Goal: Contribute content: Contribute content

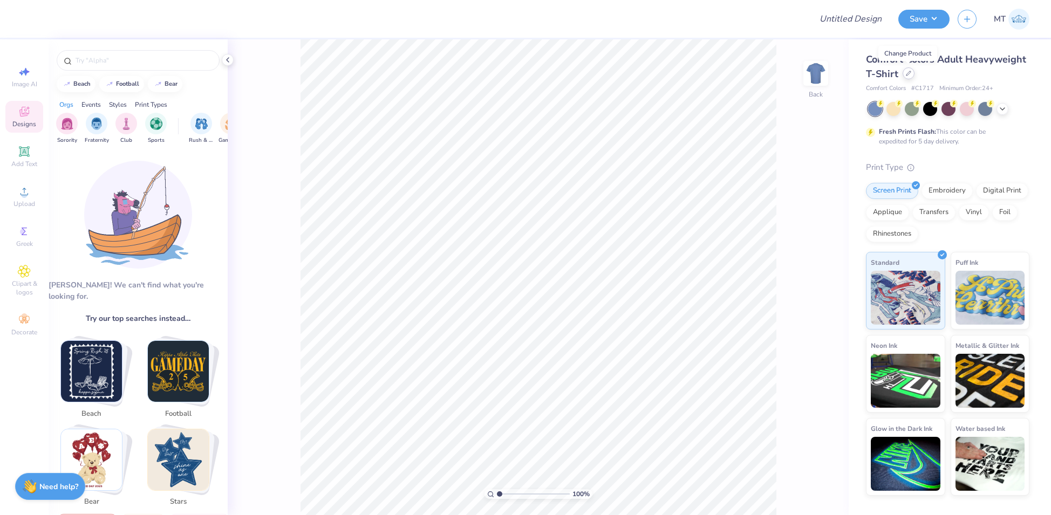
click at [907, 72] on icon at bounding box center [908, 73] width 5 height 5
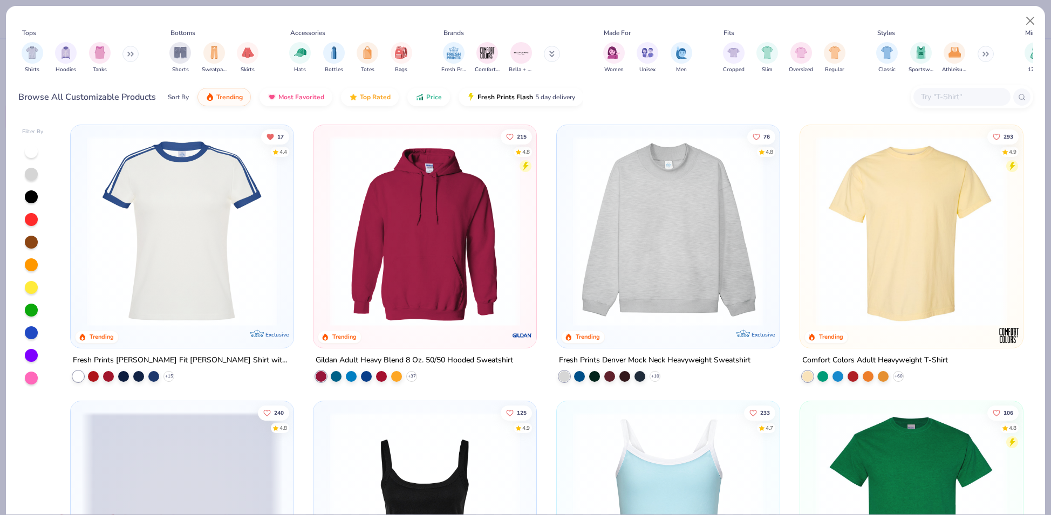
click at [693, 446] on img at bounding box center [667, 507] width 201 height 190
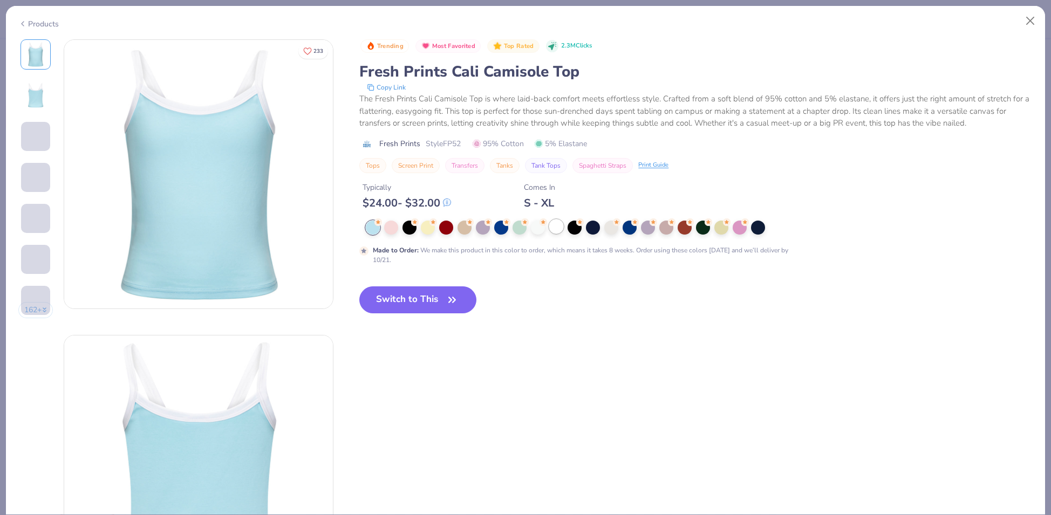
click at [561, 230] on div at bounding box center [556, 227] width 14 height 14
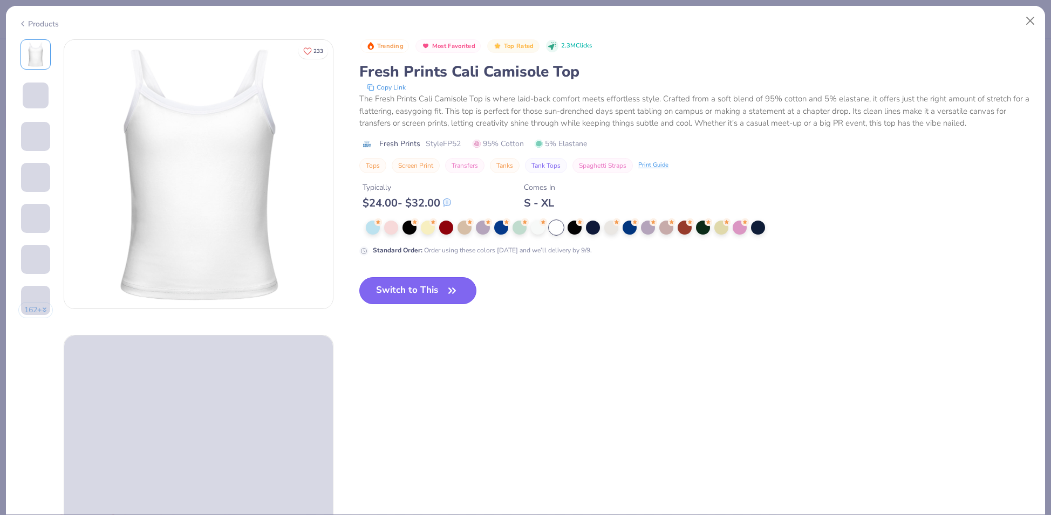
click at [406, 302] on button "Switch to This" at bounding box center [417, 290] width 117 height 27
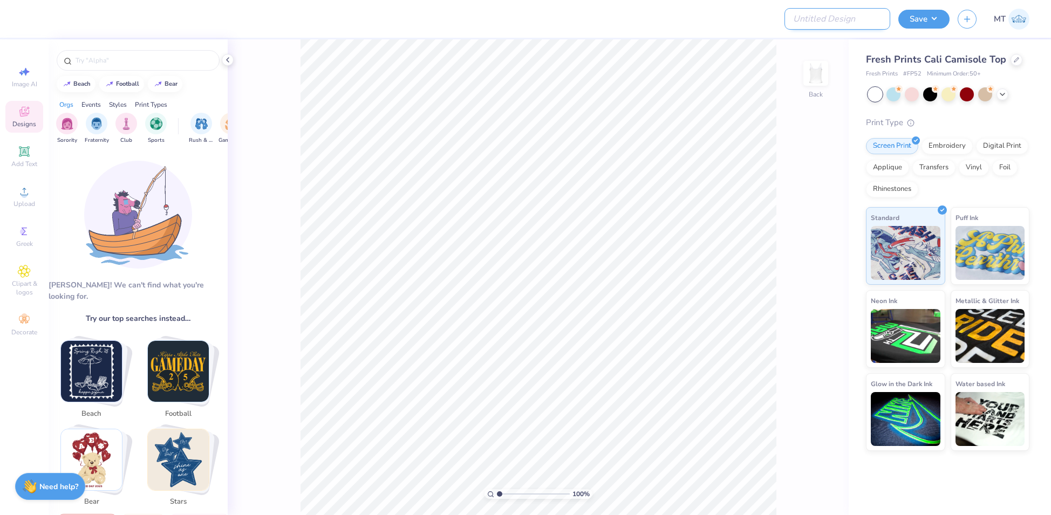
click at [841, 24] on input "Design Title" at bounding box center [837, 19] width 106 height 22
paste input "FPS239787"
type input "FPS239787"
click at [228, 60] on icon at bounding box center [227, 60] width 9 height 9
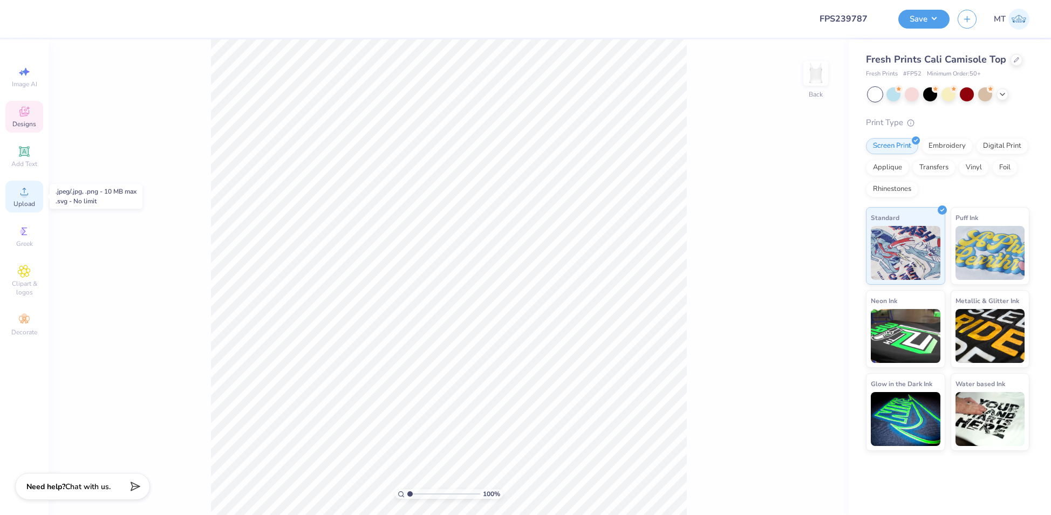
click at [28, 194] on icon at bounding box center [24, 191] width 13 height 13
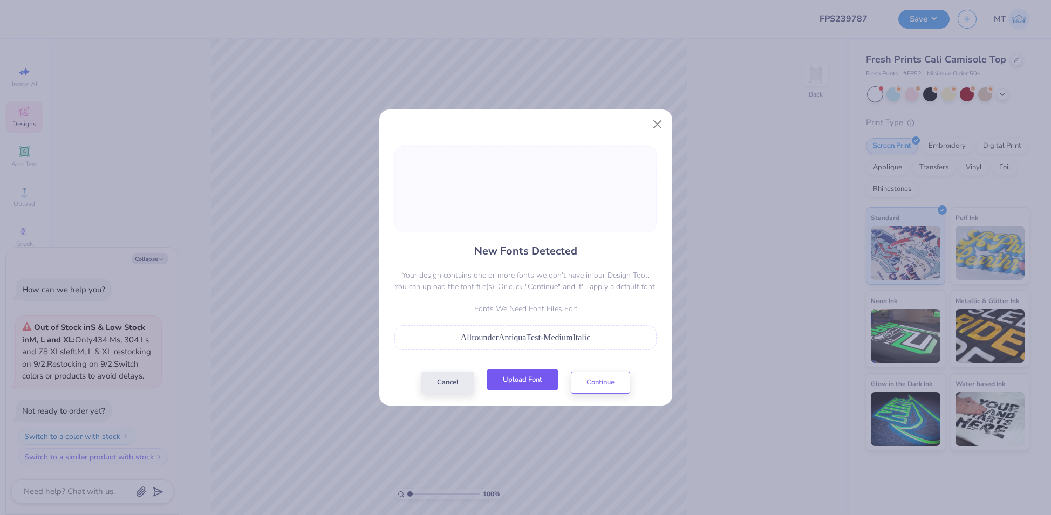
click at [528, 375] on button "Upload Font" at bounding box center [522, 380] width 71 height 22
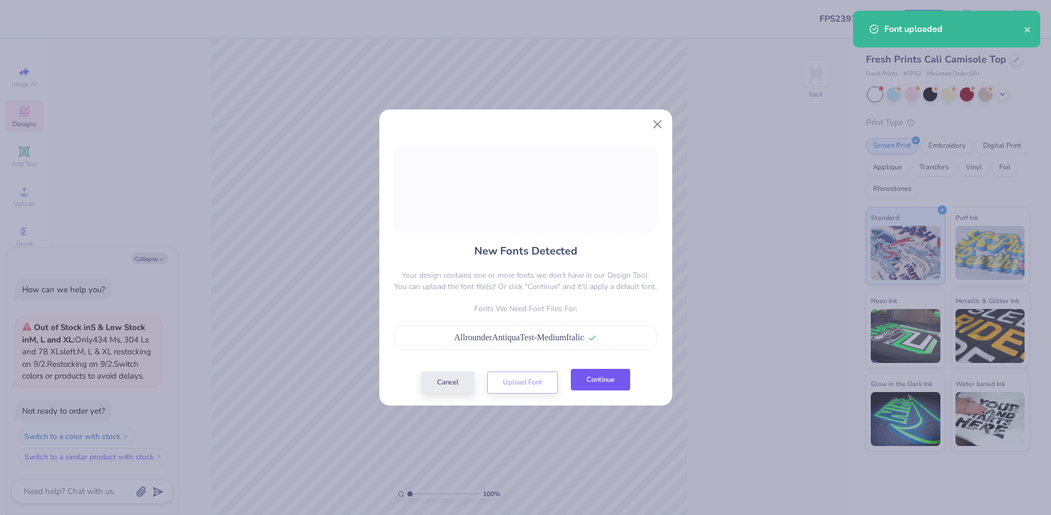
click at [595, 381] on button "Continue" at bounding box center [600, 380] width 59 height 22
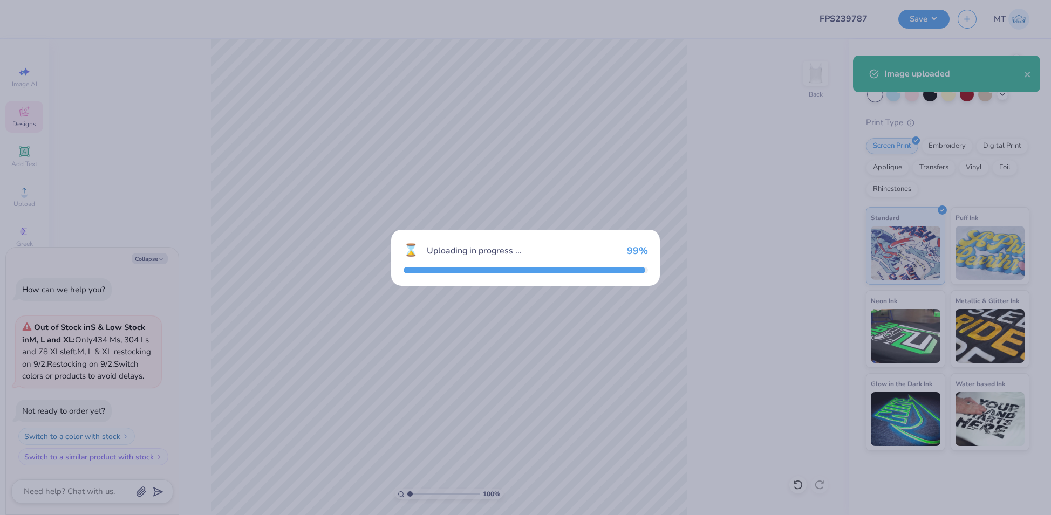
type textarea "x"
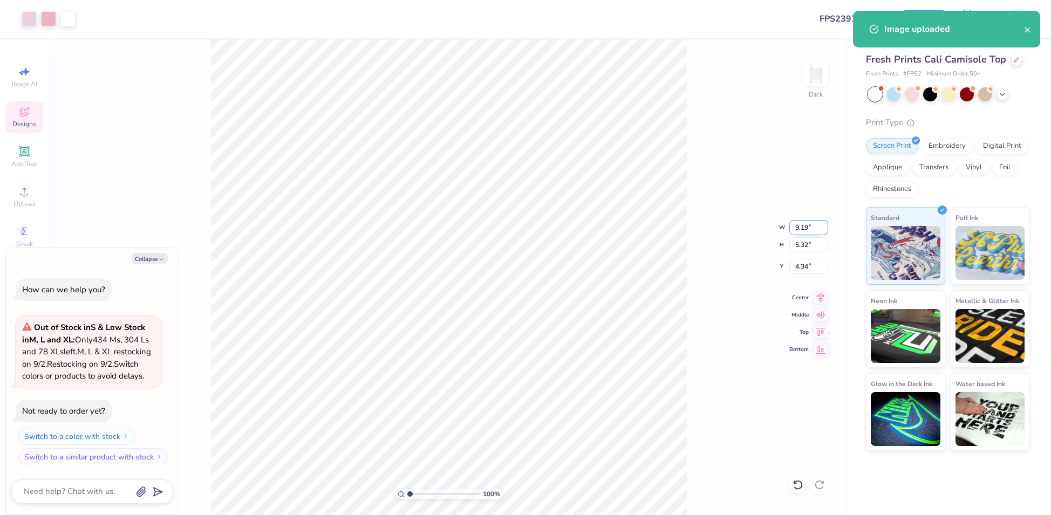
click at [802, 225] on input "9.19" at bounding box center [808, 227] width 39 height 15
type input "7"
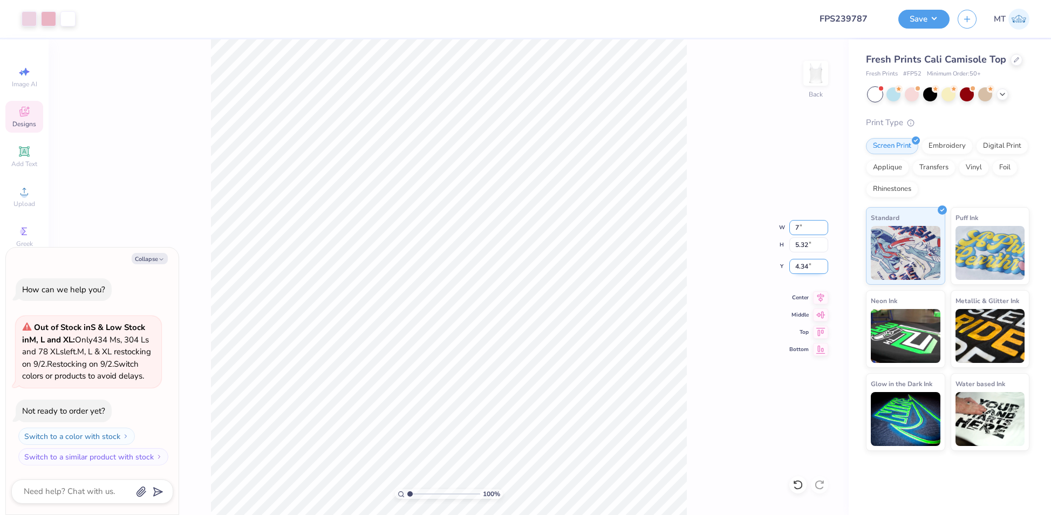
type textarea "x"
type input "7.00"
type input "4.05"
click at [802, 268] on input "4.97" at bounding box center [808, 266] width 39 height 15
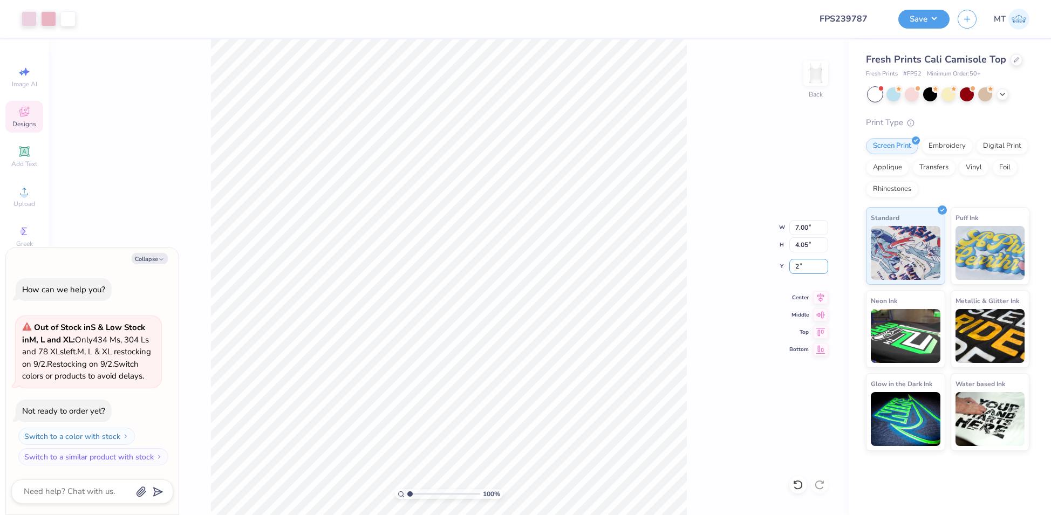
type input "2"
type textarea "x"
type input "2.00"
type textarea "x"
click at [800, 222] on input "7.00" at bounding box center [808, 227] width 39 height 15
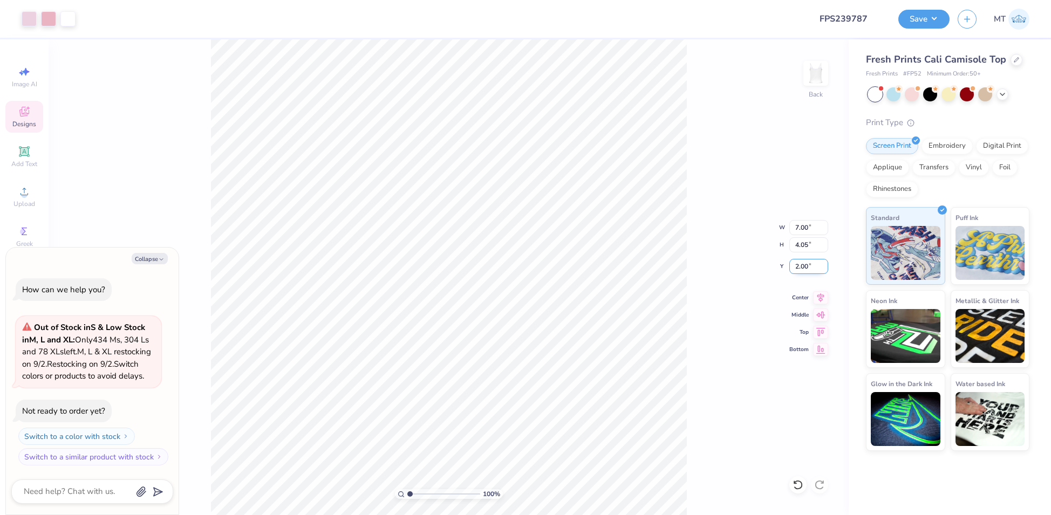
click at [802, 263] on input "2.00" at bounding box center [808, 266] width 39 height 15
type input "1"
type textarea "x"
type input "1.00"
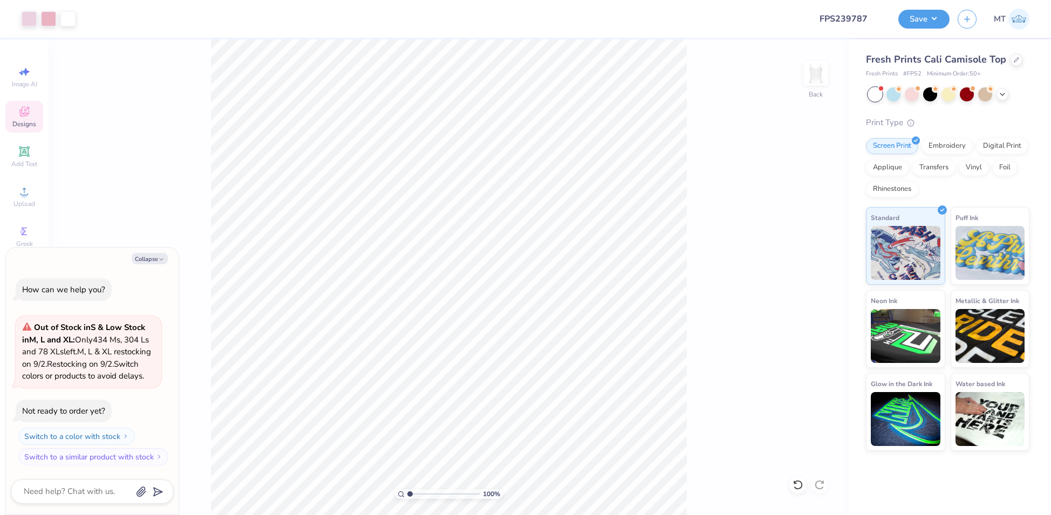
type textarea "x"
click at [799, 265] on input "1.00" at bounding box center [808, 266] width 39 height 15
type input "1.5"
type textarea "x"
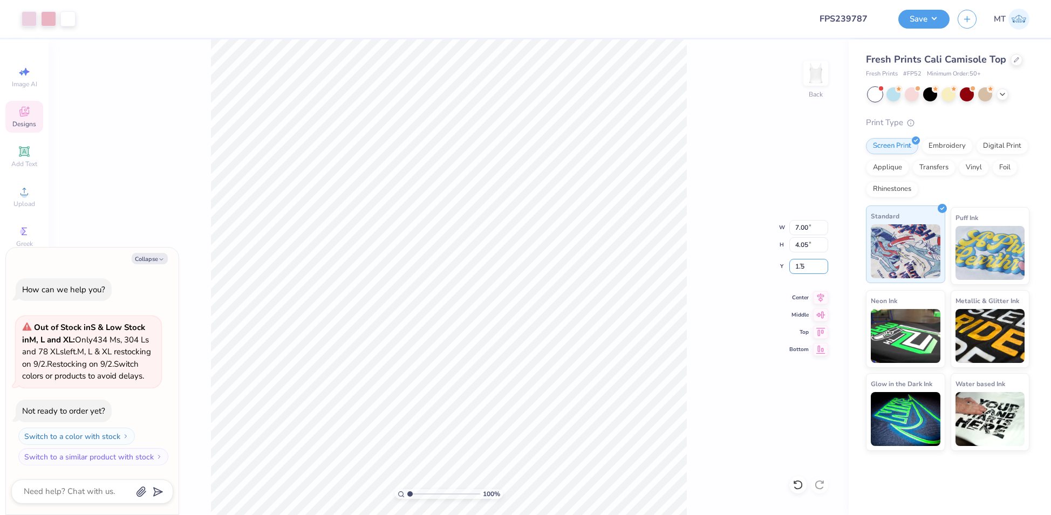
type input "1.50"
click at [937, 18] on button "Save" at bounding box center [923, 17] width 51 height 19
type textarea "x"
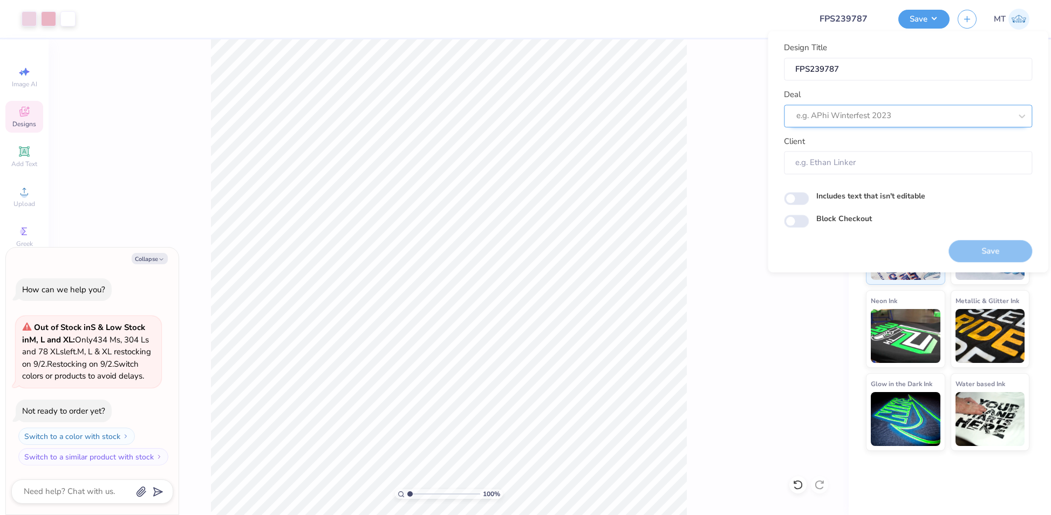
click at [882, 113] on div at bounding box center [903, 116] width 215 height 15
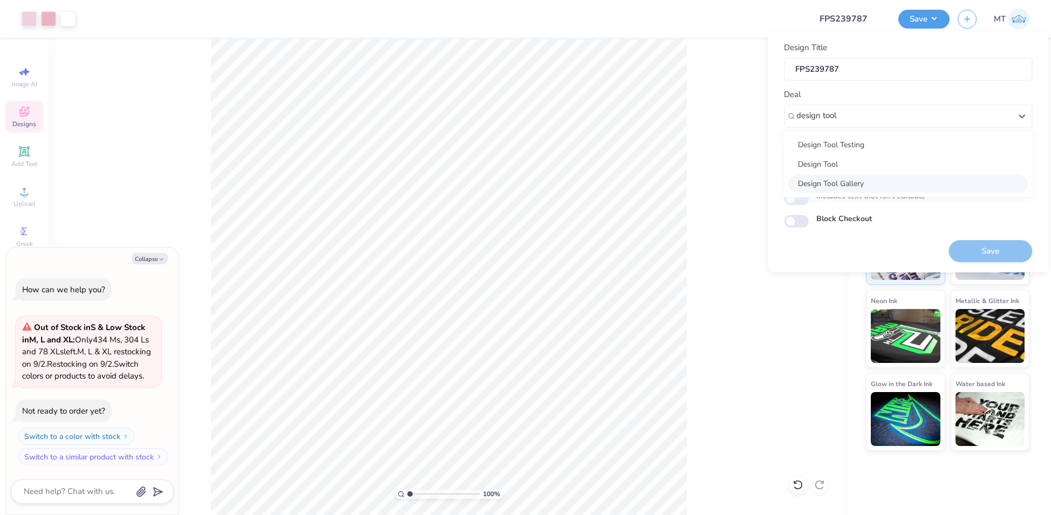
click at [855, 185] on div "Design Tool Gallery" at bounding box center [907, 184] width 239 height 18
type input "design tool"
type textarea "x"
type input "Design Tool Gallery User"
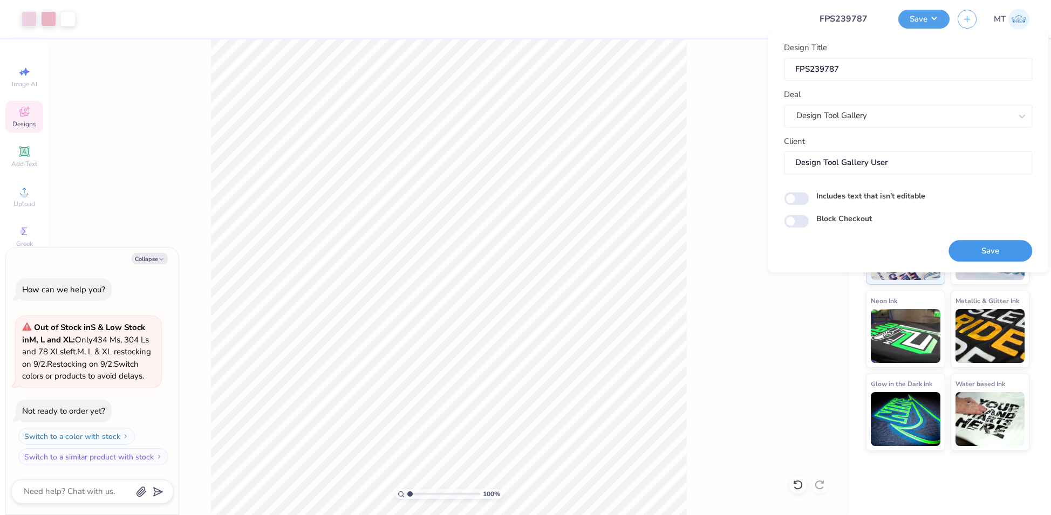
click at [991, 246] on button "Save" at bounding box center [990, 251] width 84 height 22
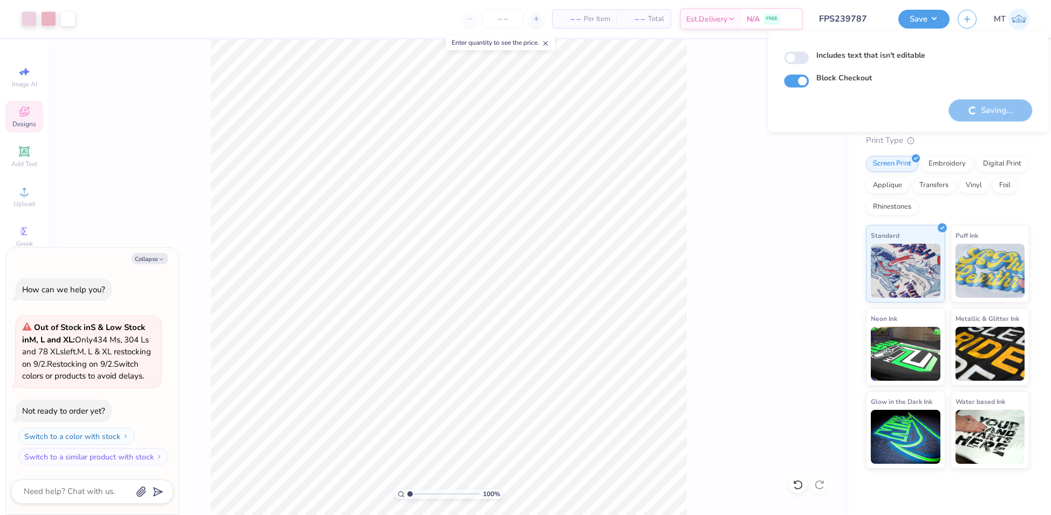
type textarea "x"
checkbox input "true"
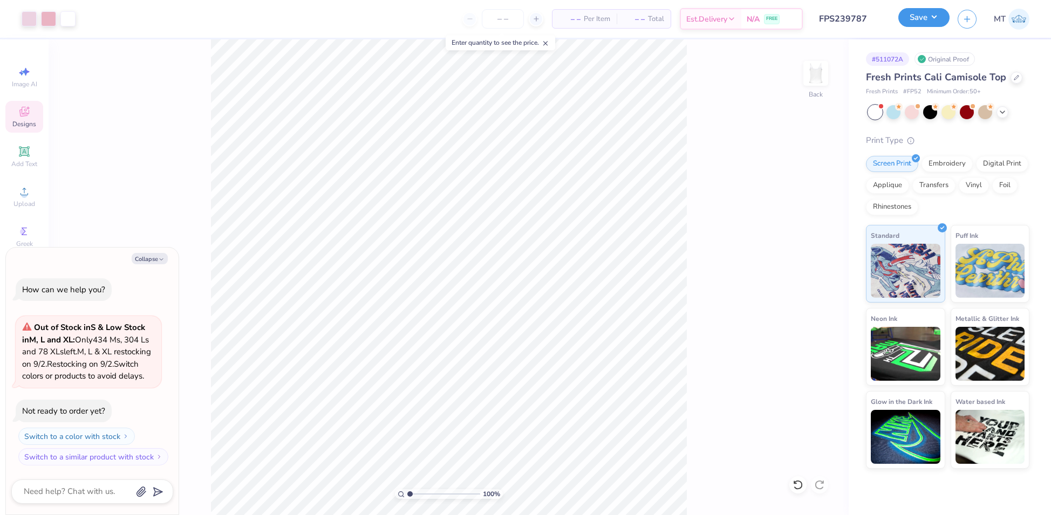
click at [942, 20] on button "Save" at bounding box center [923, 17] width 51 height 19
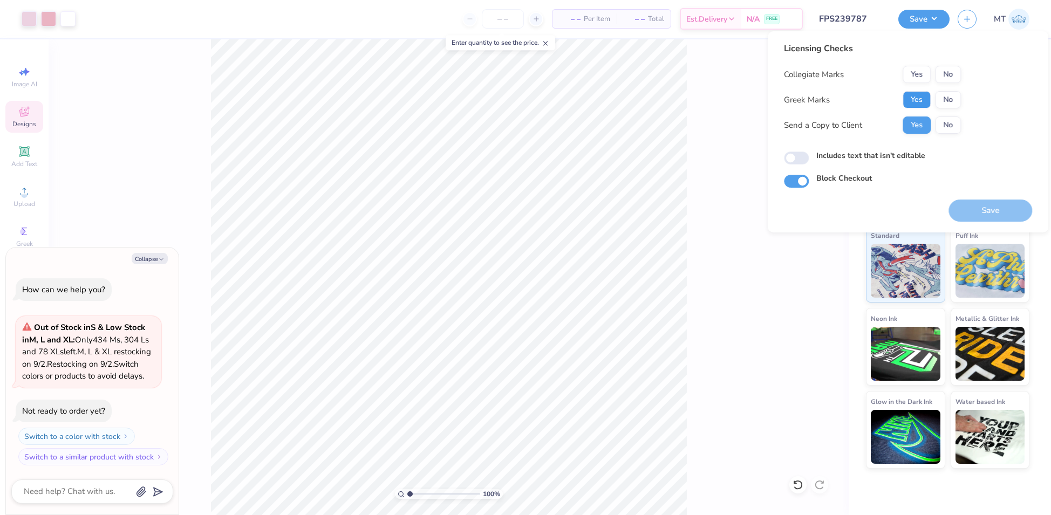
click at [914, 101] on button "Yes" at bounding box center [916, 99] width 28 height 17
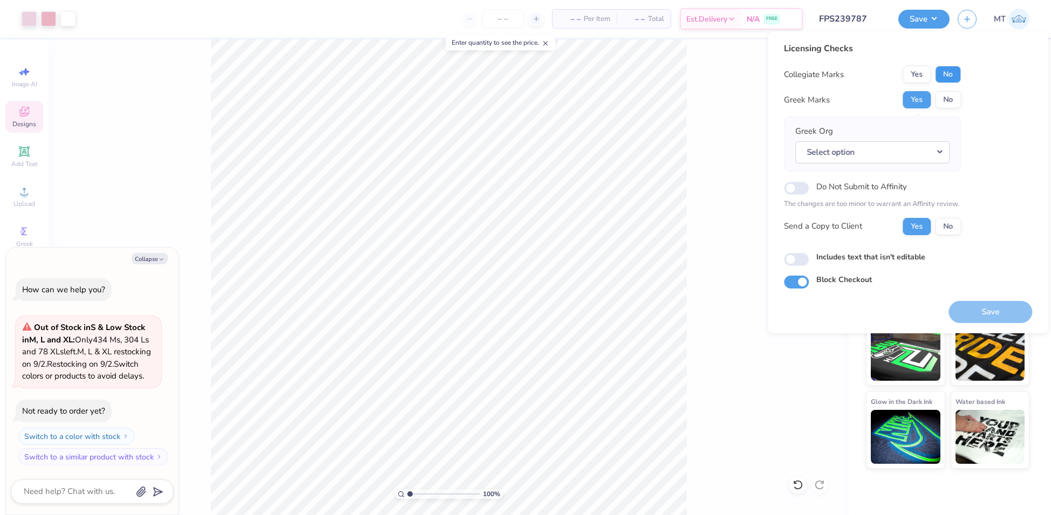
click at [944, 76] on button "No" at bounding box center [948, 74] width 26 height 17
click at [935, 156] on button "Select option" at bounding box center [872, 152] width 154 height 22
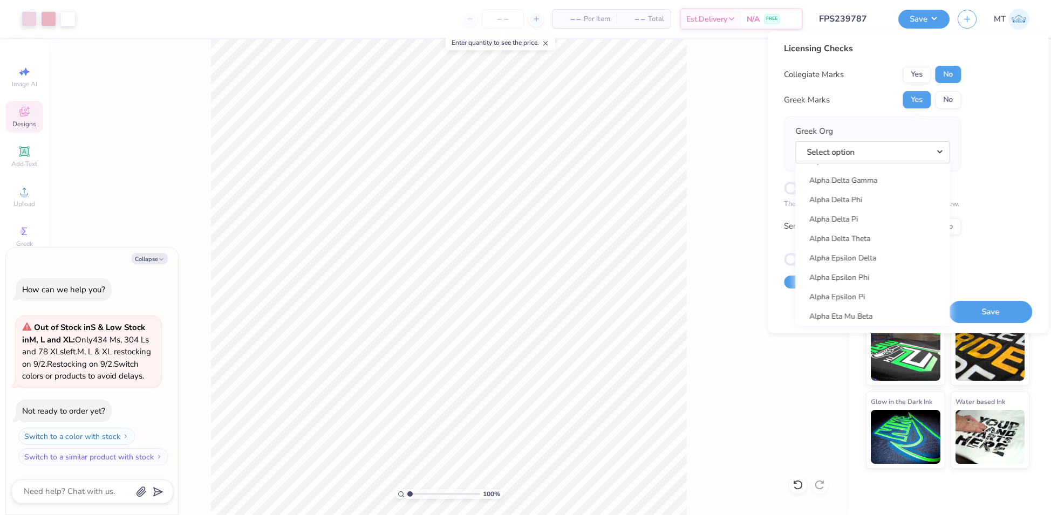
scroll to position [81, 0]
click at [857, 251] on link "Alpha Chi Omega" at bounding box center [872, 252] width 146 height 18
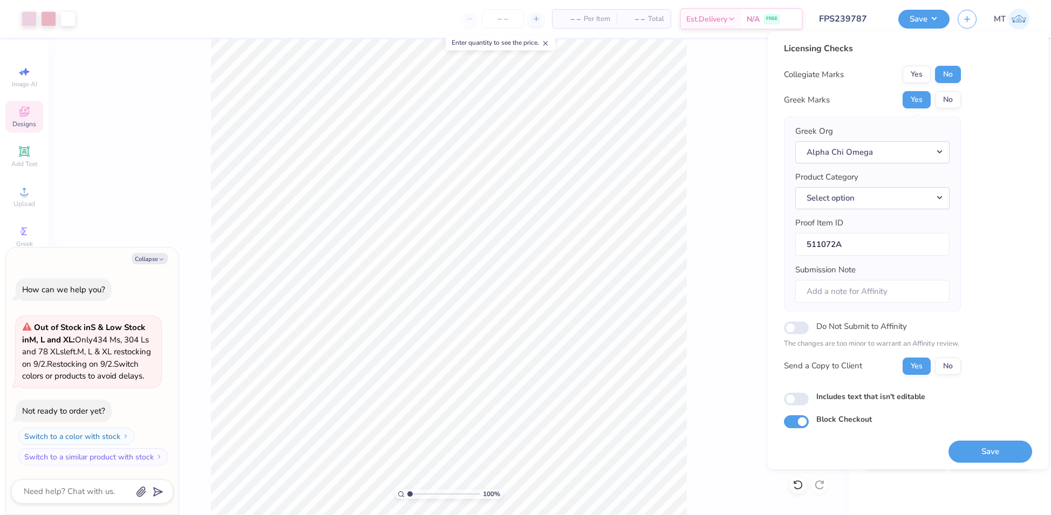
click at [881, 209] on div "Greek Org Alpha Chi Omega Acacia Actuarial Society [PERSON_NAME] Society Adelph…" at bounding box center [872, 213] width 154 height 177
click at [879, 197] on button "Select option" at bounding box center [872, 198] width 154 height 22
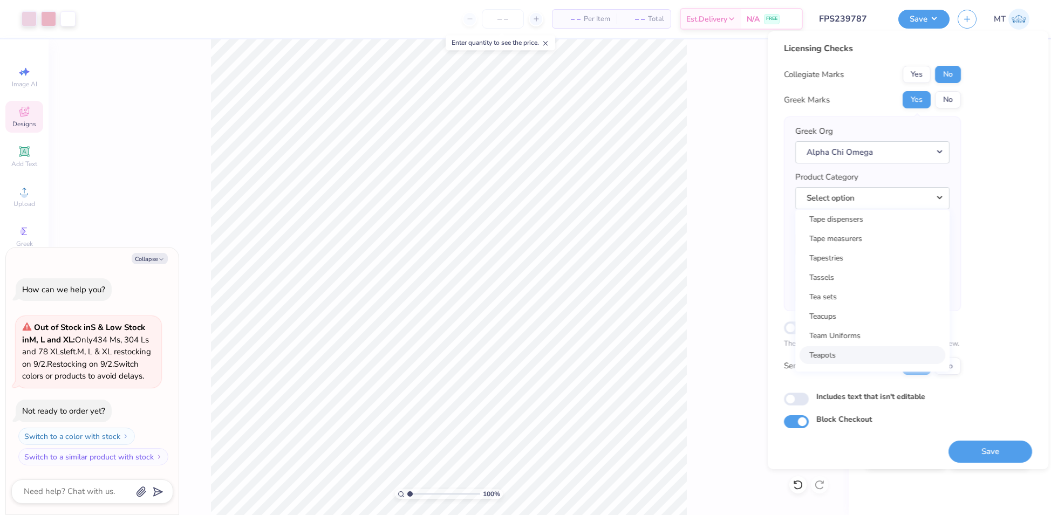
scroll to position [17448, 0]
click at [840, 236] on link "Tank tops" at bounding box center [872, 232] width 146 height 18
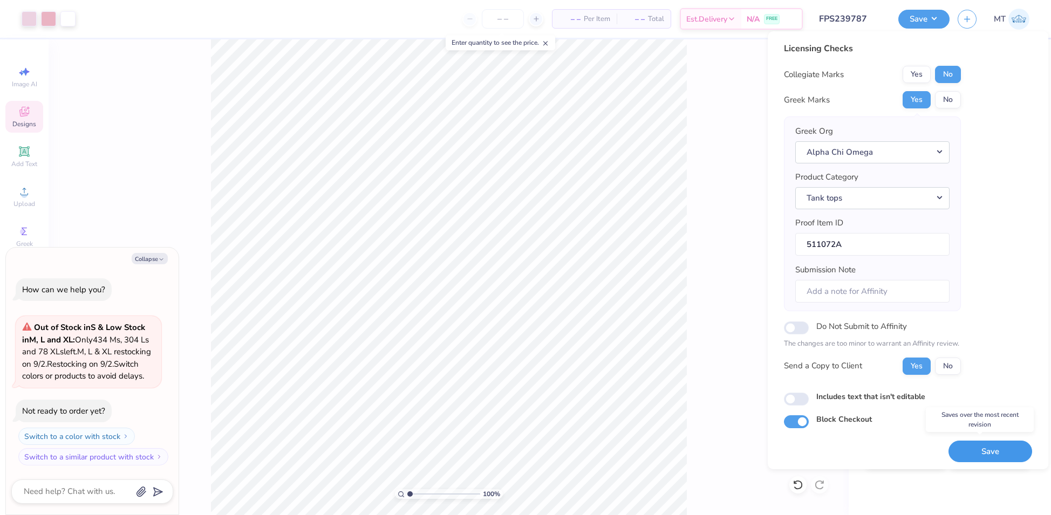
click at [971, 442] on button "Save" at bounding box center [990, 452] width 84 height 22
type textarea "x"
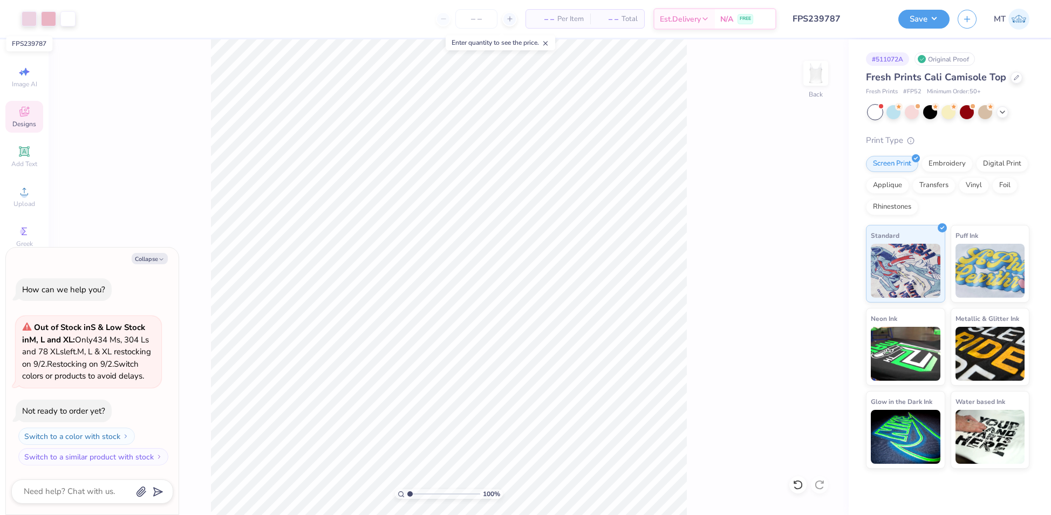
click at [844, 26] on input "FPS239787" at bounding box center [837, 19] width 106 height 22
